Goal: Find specific page/section: Find specific page/section

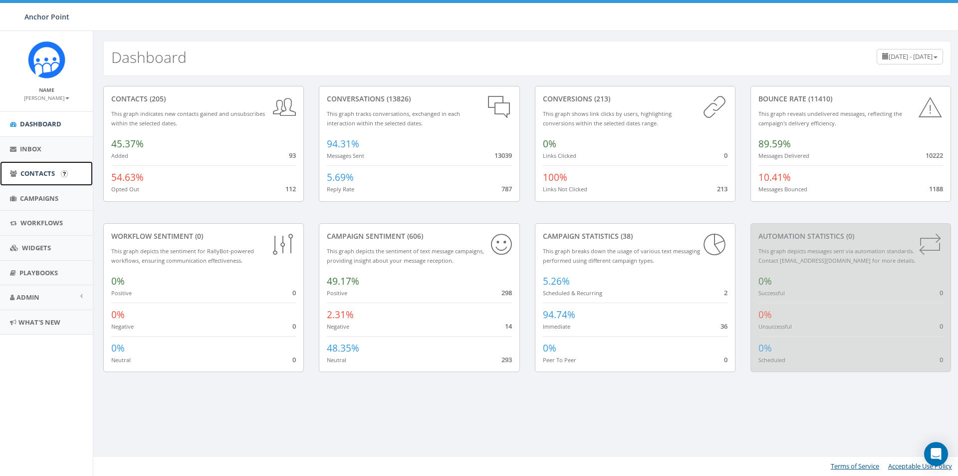
click at [39, 175] on span "Contacts" at bounding box center [37, 173] width 34 height 9
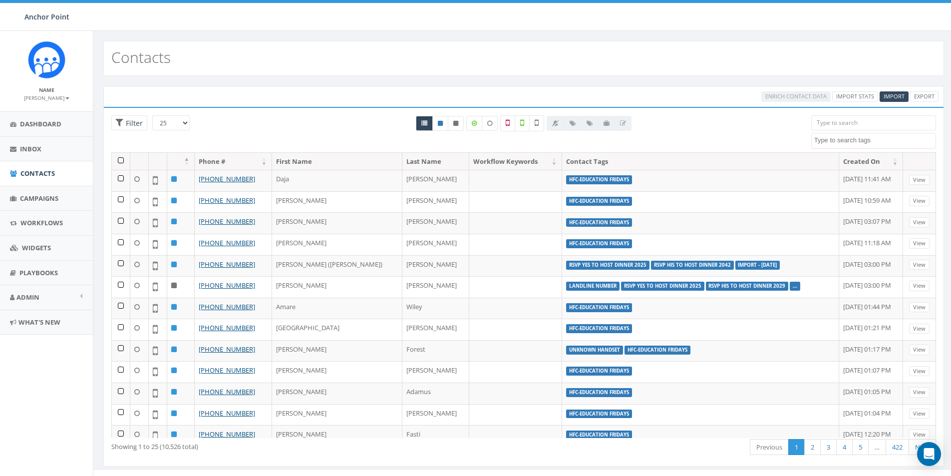
select select
click at [842, 126] on input "search" at bounding box center [873, 122] width 125 height 15
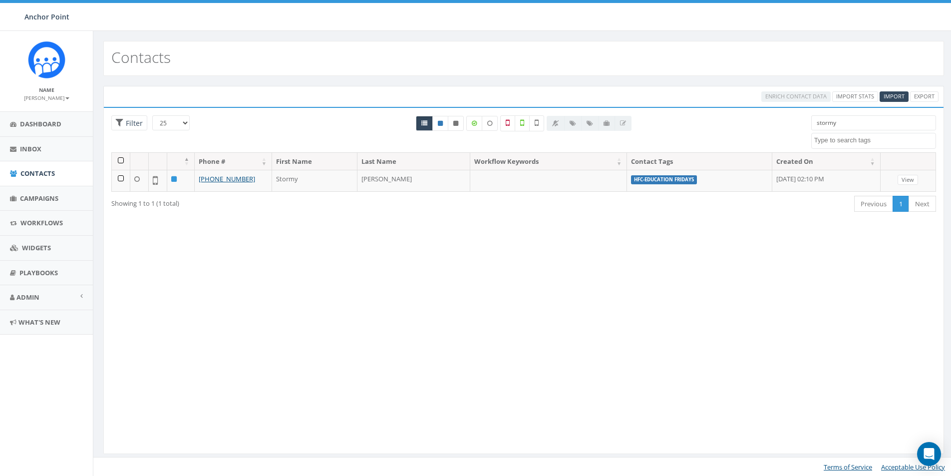
type input "stormy"
